Goal: Task Accomplishment & Management: Complete application form

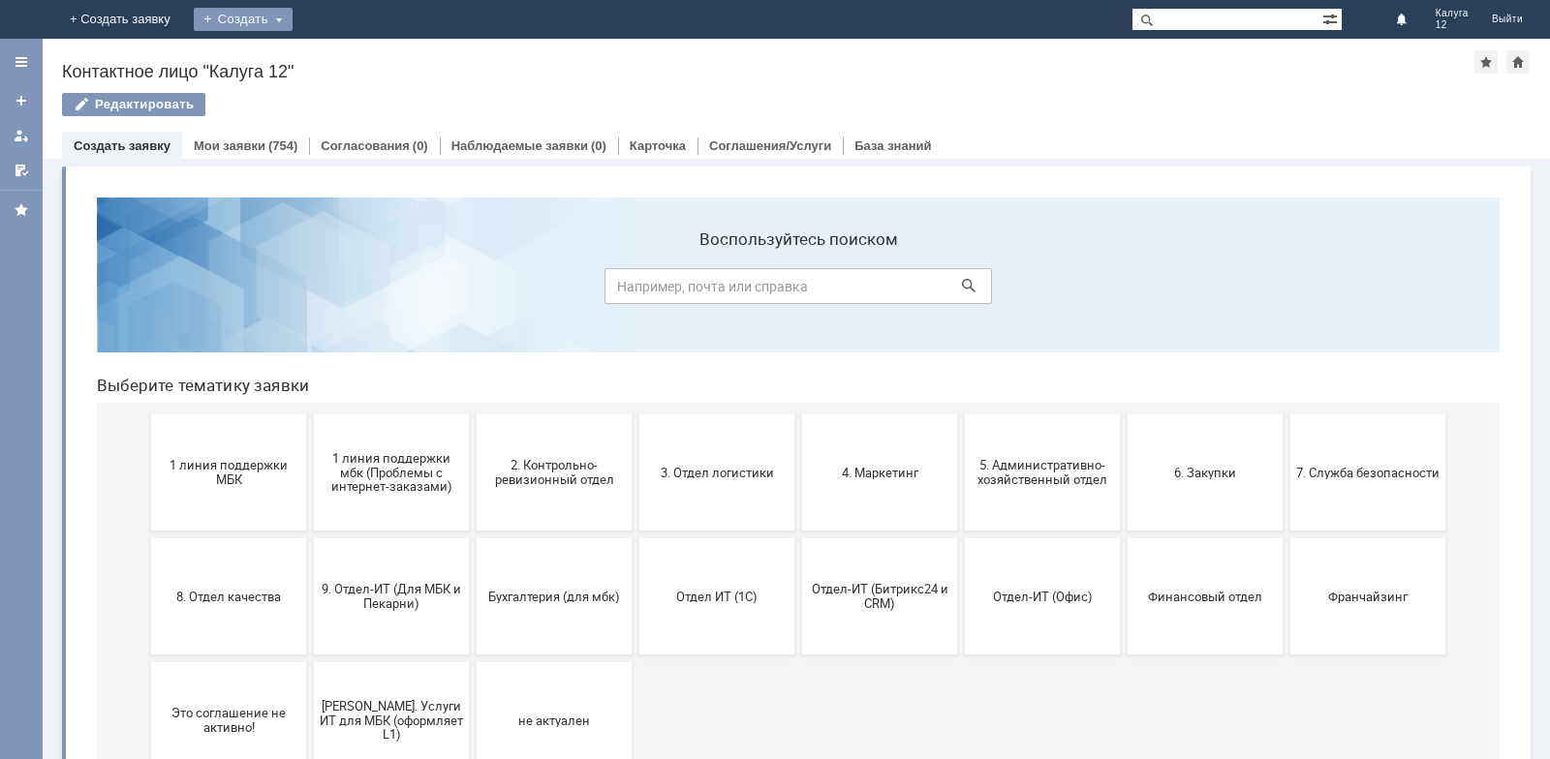
click at [293, 19] on div "Создать" at bounding box center [243, 19] width 99 height 23
click at [360, 51] on link "Заявка" at bounding box center [286, 57] width 147 height 23
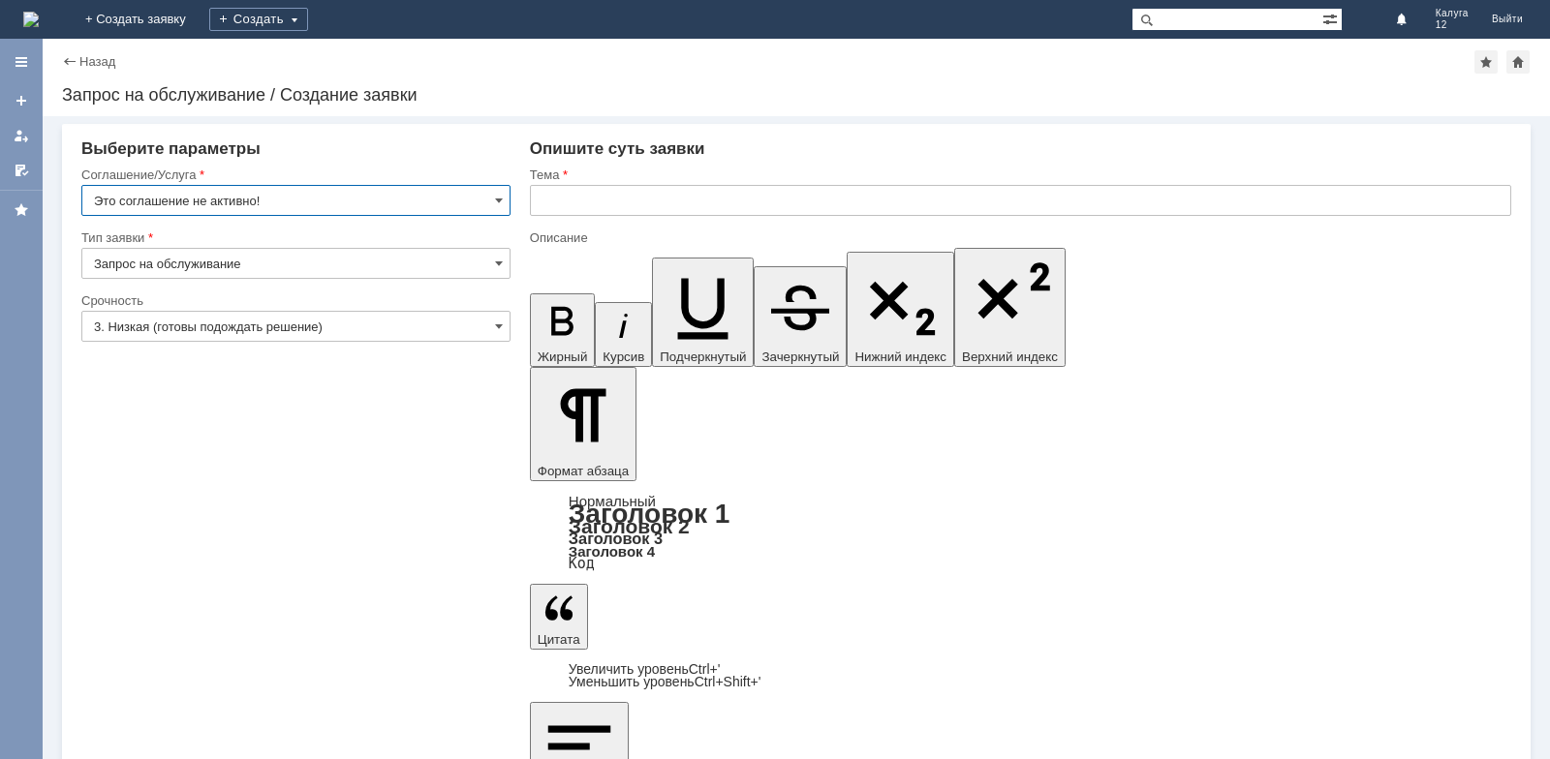
click at [492, 198] on input "Это соглашение не активно!" at bounding box center [295, 200] width 429 height 31
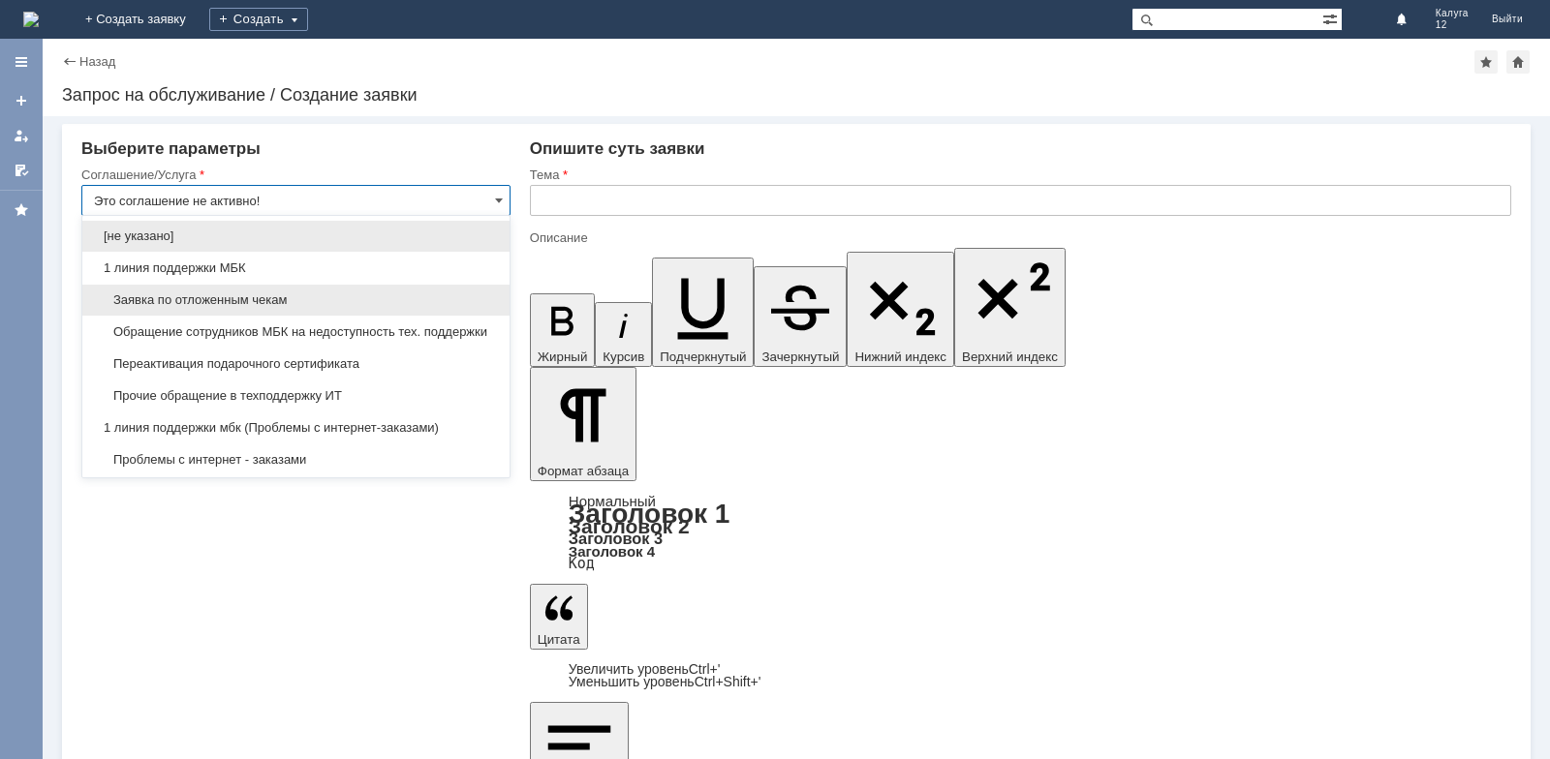
click at [389, 298] on span "Заявка по отложенным чекам" at bounding box center [296, 300] width 404 height 15
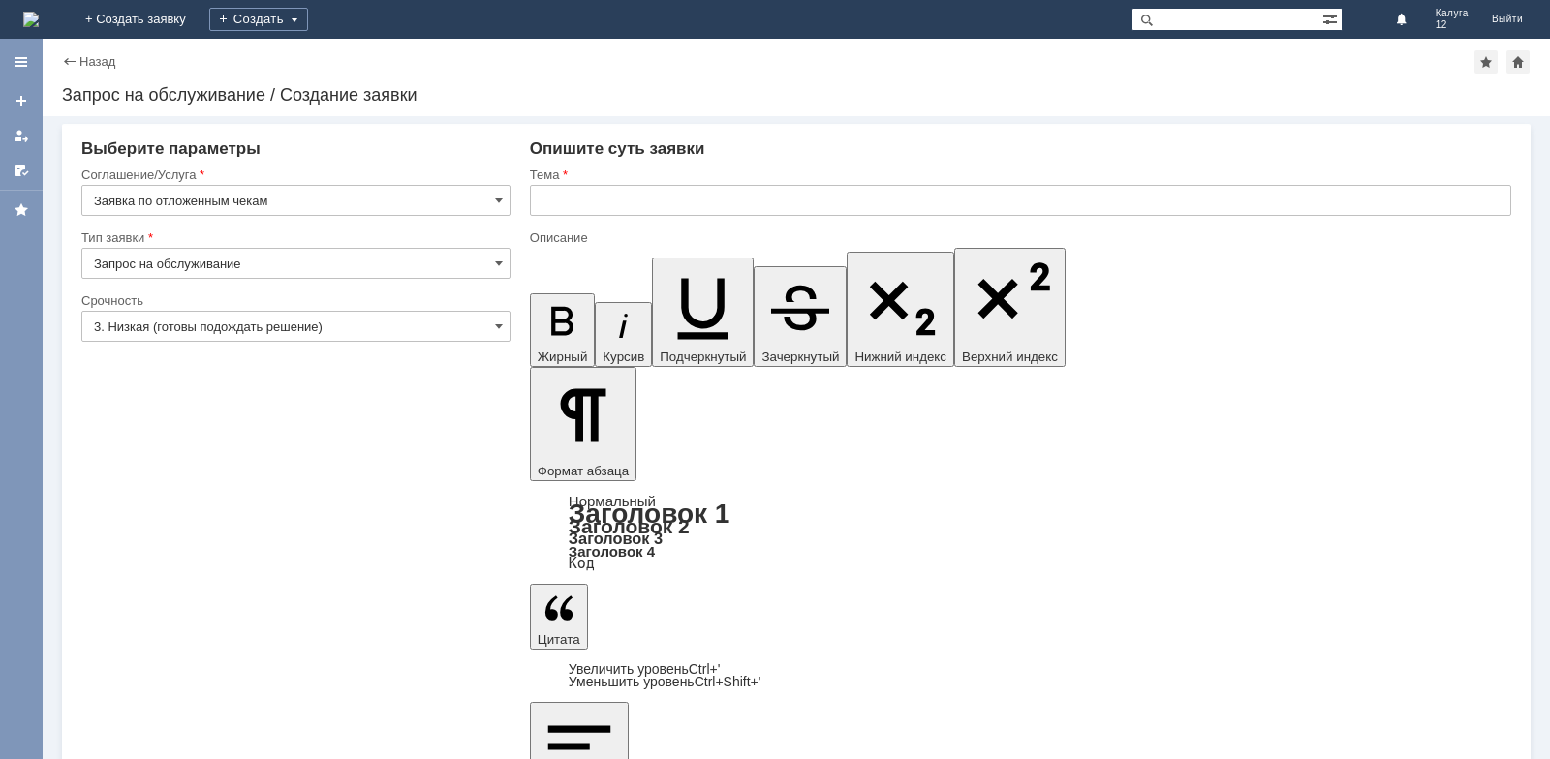
type input "Заявка по отложенным чекам"
click at [575, 195] on input "text" at bounding box center [1020, 200] width 981 height 31
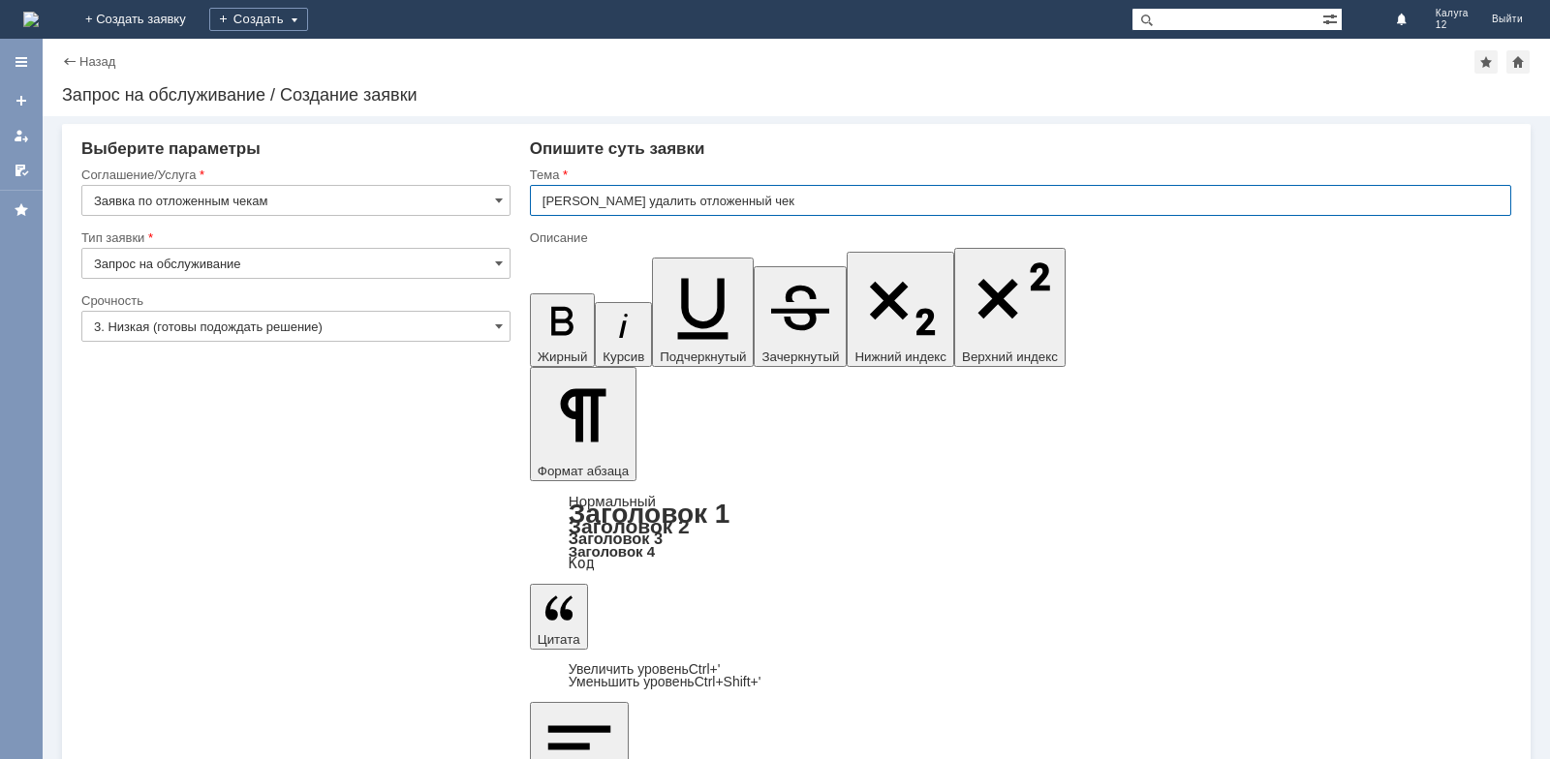
type input "[PERSON_NAME] удалить отложенный чек"
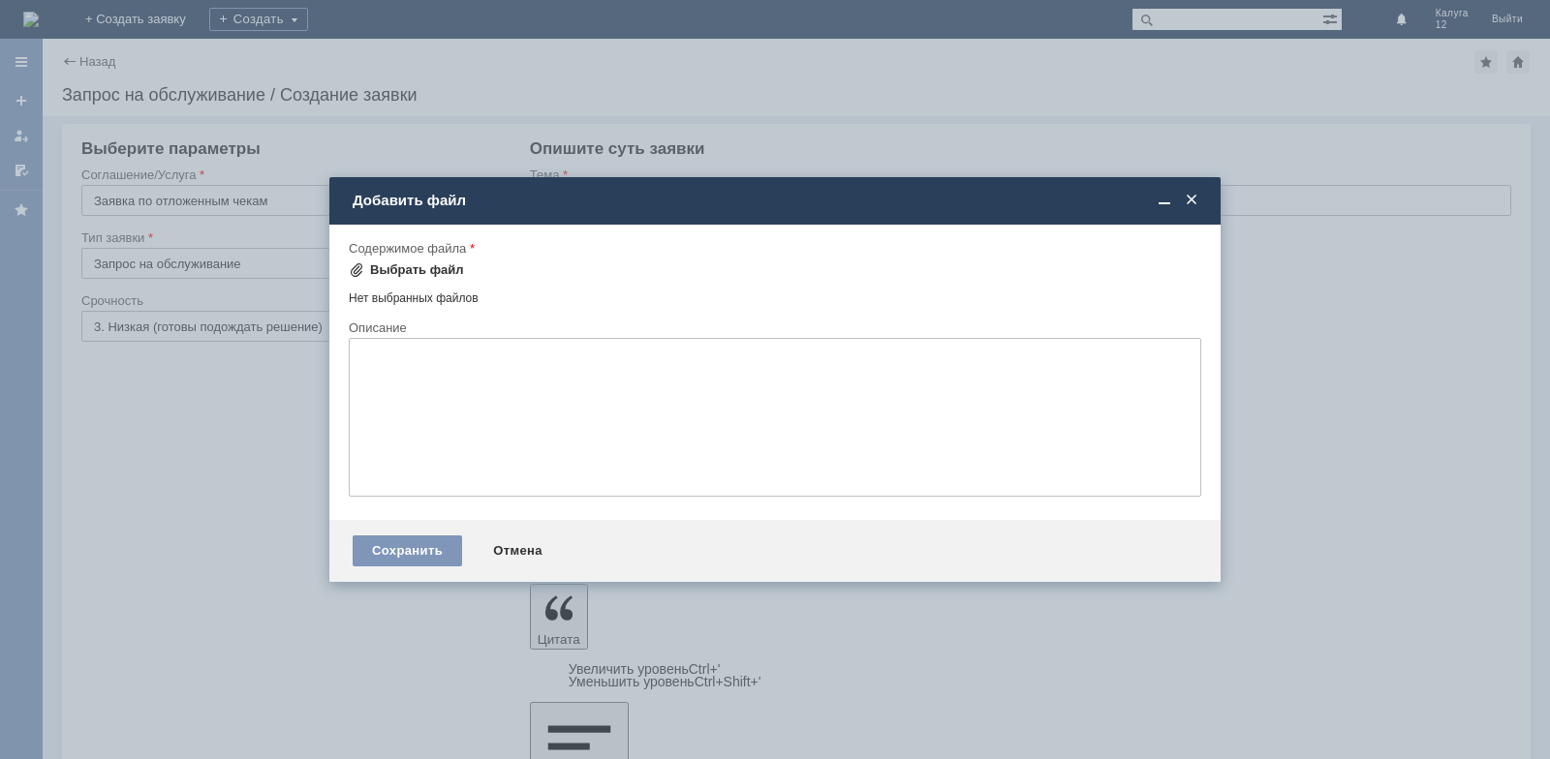
click at [392, 263] on div "Выбрать файл" at bounding box center [417, 269] width 94 height 15
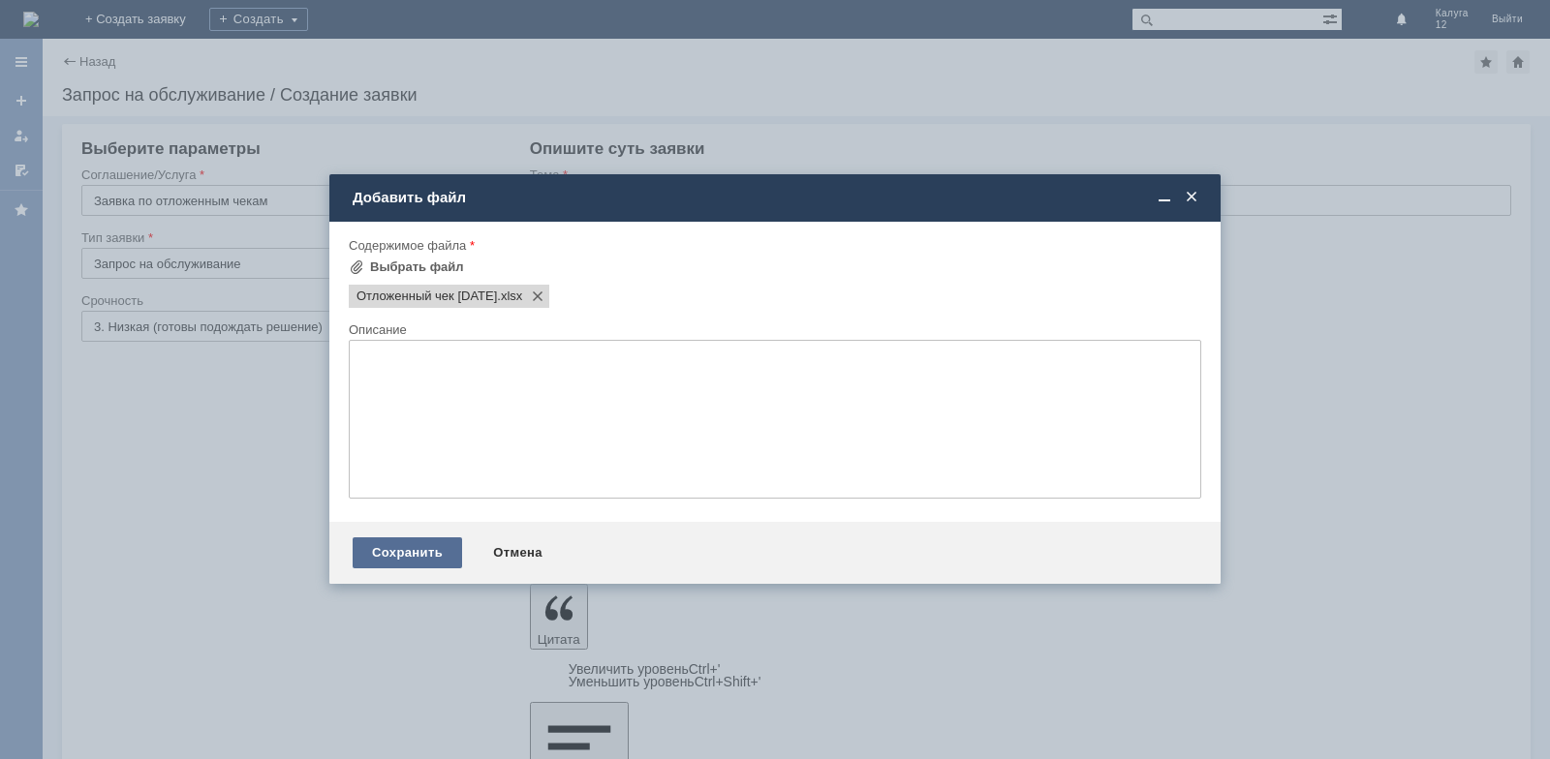
click at [424, 556] on div "Сохранить" at bounding box center [407, 553] width 109 height 31
